Goal: Navigation & Orientation: Find specific page/section

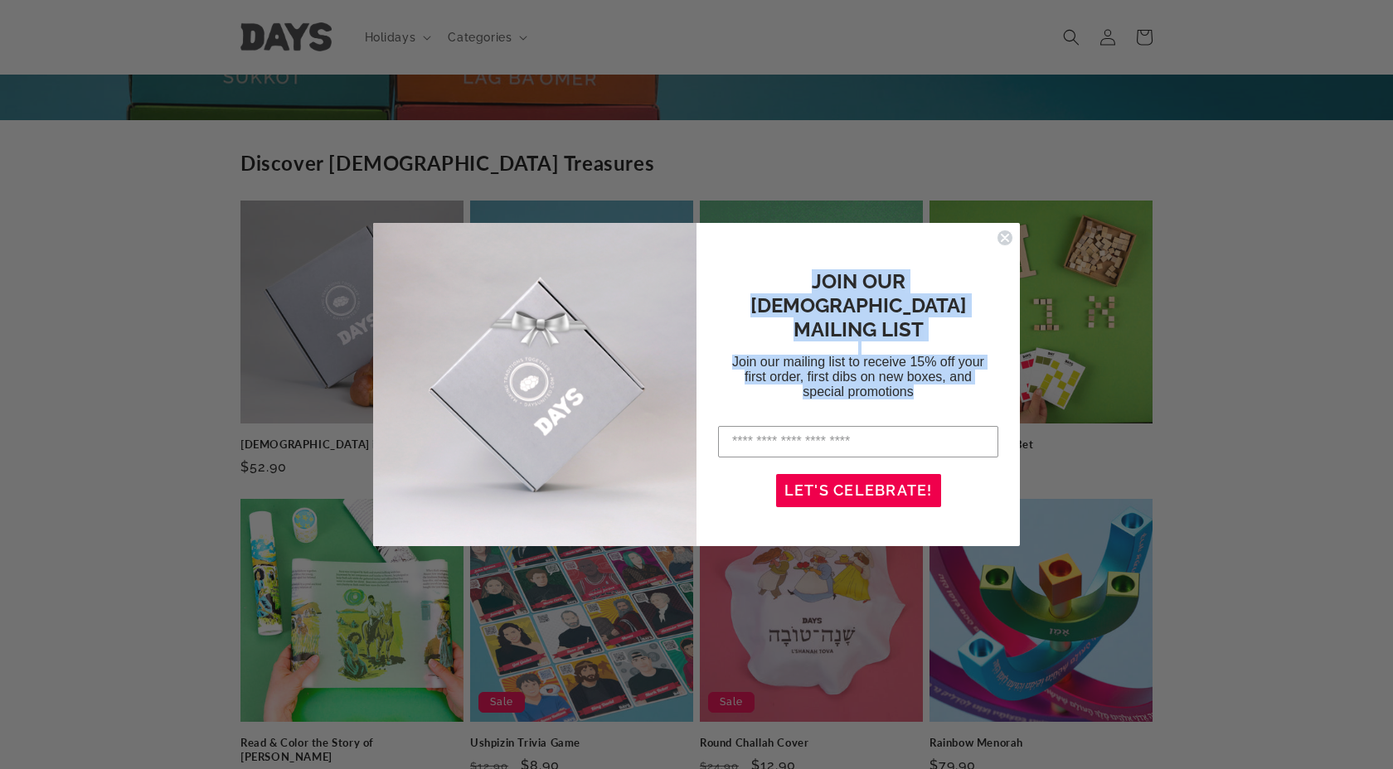
drag, startPoint x: 944, startPoint y: 255, endPoint x: 916, endPoint y: 380, distance: 128.3
click at [916, 381] on div "JOIN OUR [DEMOGRAPHIC_DATA] MAILING LIST Join our mailing list to receive 15% o…" at bounding box center [849, 385] width 307 height 290
click at [978, 296] on p "JOIN OUR [DEMOGRAPHIC_DATA] MAILING LIST" at bounding box center [857, 305] width 257 height 72
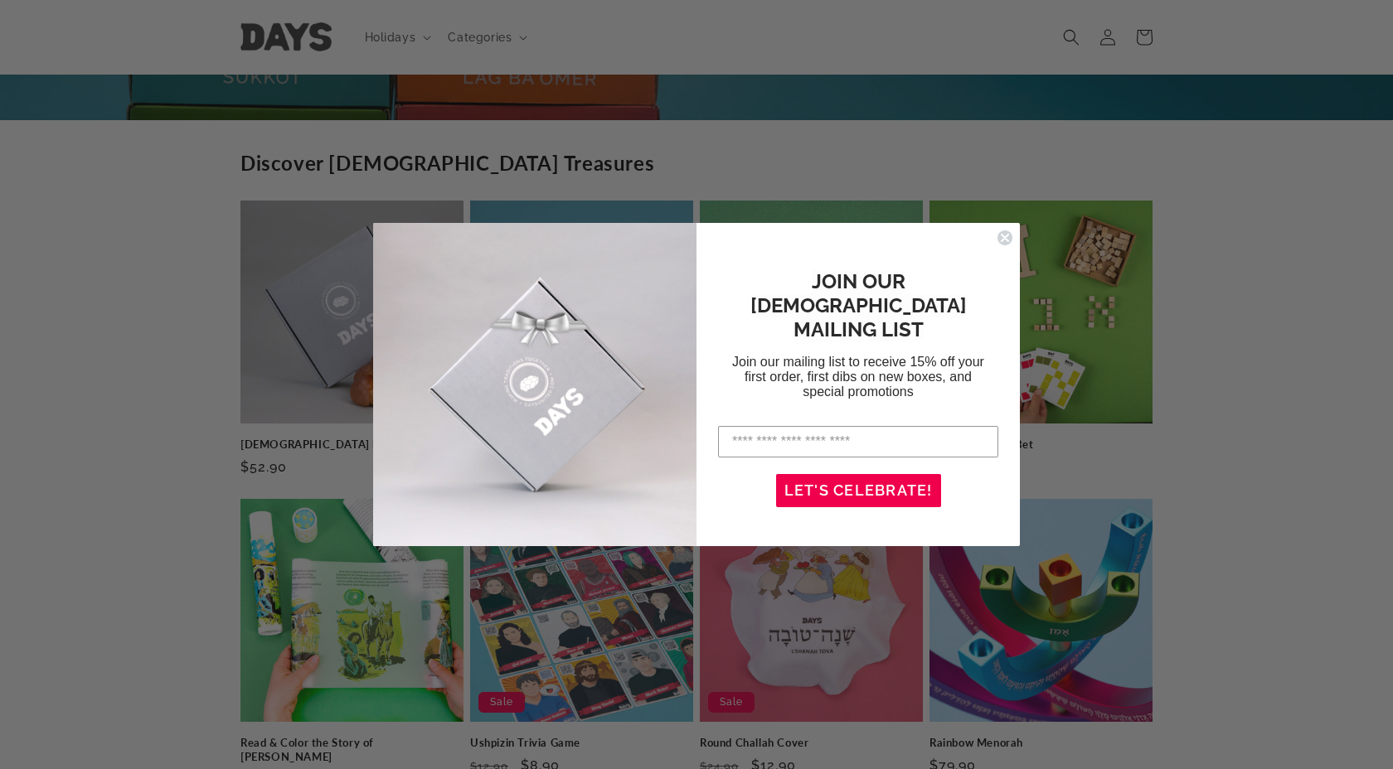
click at [1005, 240] on circle "Close dialog" at bounding box center [1005, 238] width 16 height 16
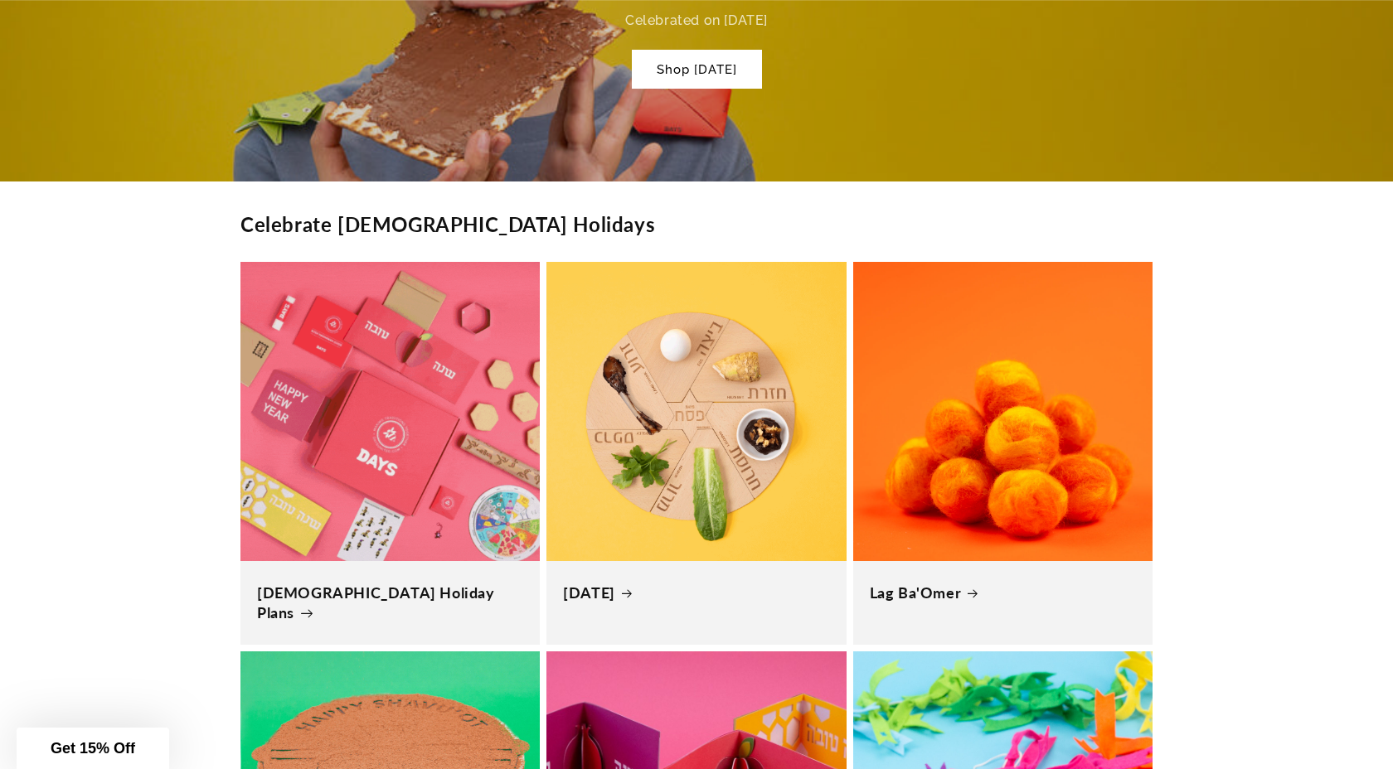
click at [475, 584] on link "[DEMOGRAPHIC_DATA] Holiday Plans" at bounding box center [390, 603] width 266 height 39
